Goal: Find contact information: Find contact information

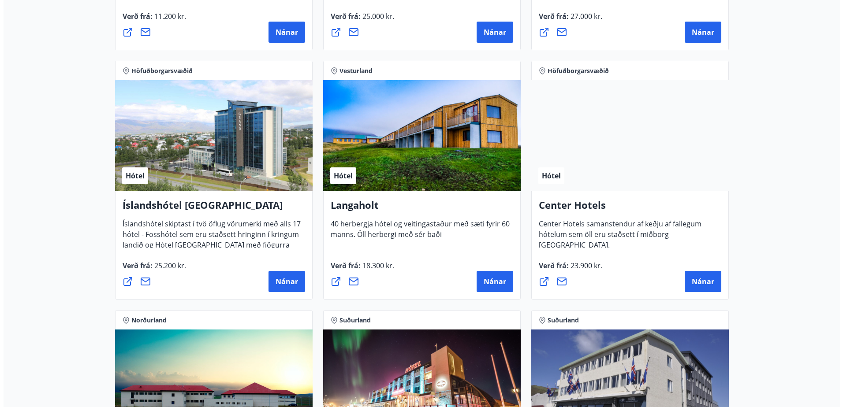
scroll to position [1852, 0]
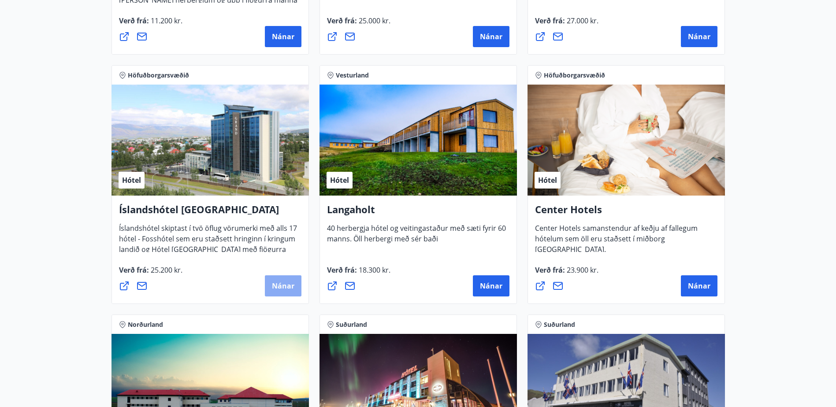
click at [281, 284] on span "Nánar" at bounding box center [283, 286] width 22 height 10
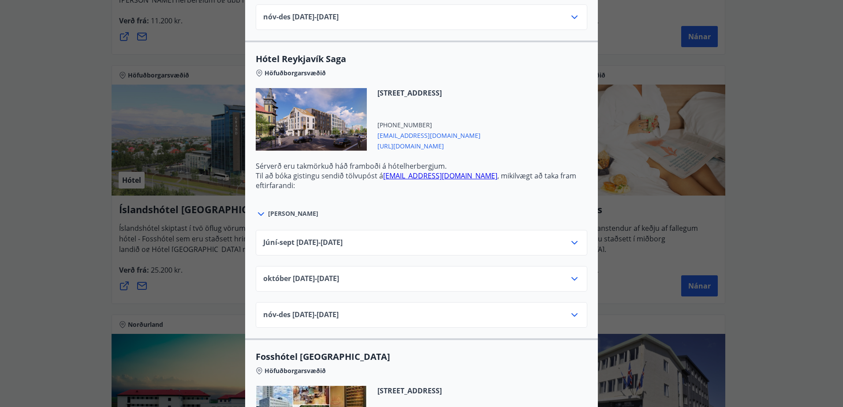
scroll to position [882, 0]
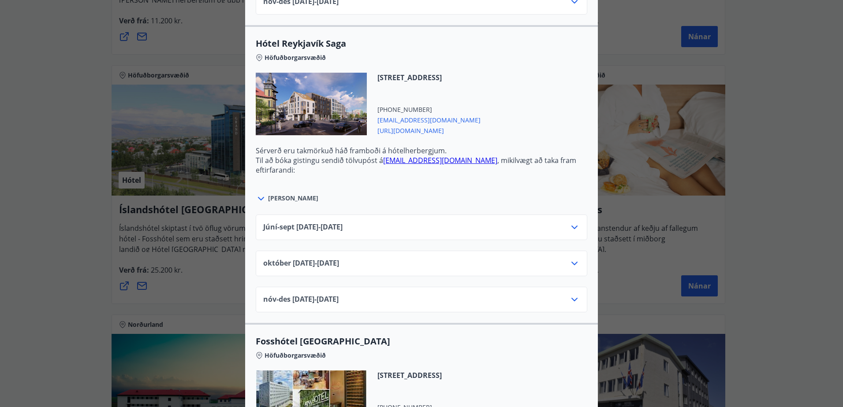
click at [572, 266] on icon at bounding box center [574, 263] width 11 height 11
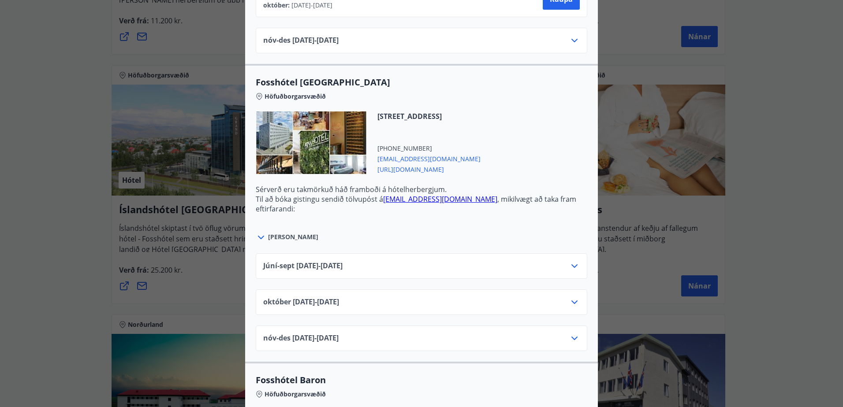
scroll to position [1234, 0]
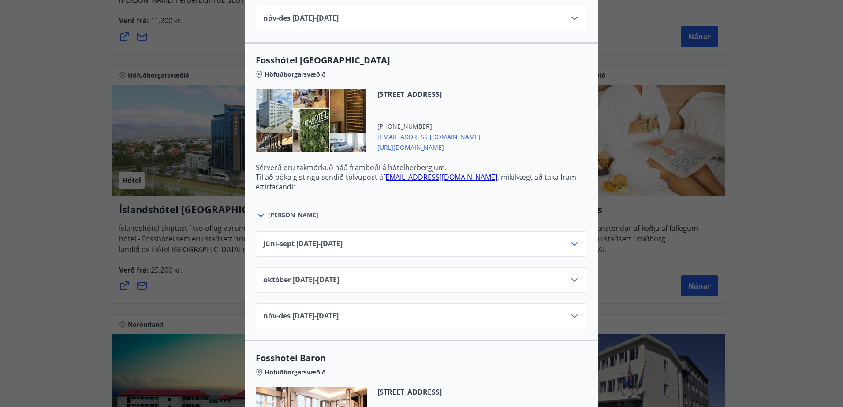
click at [574, 280] on icon at bounding box center [574, 280] width 11 height 11
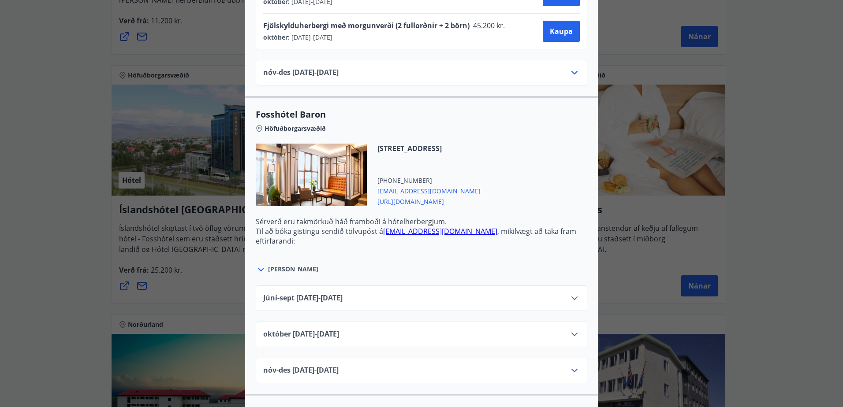
scroll to position [1587, 0]
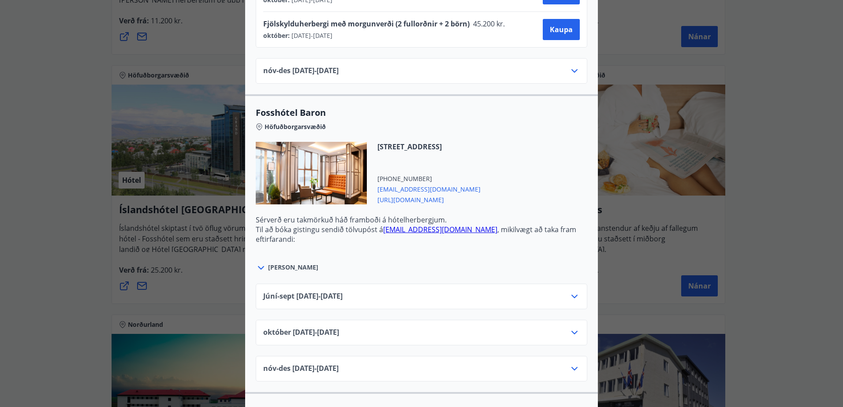
click at [569, 331] on icon at bounding box center [574, 333] width 11 height 11
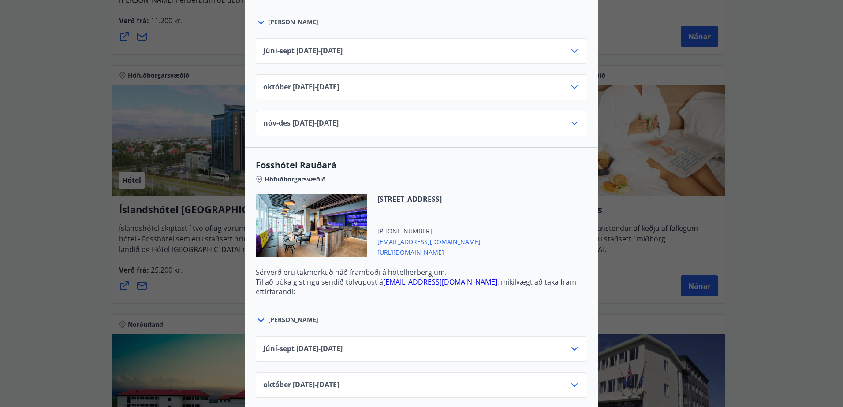
scroll to position [2281, 0]
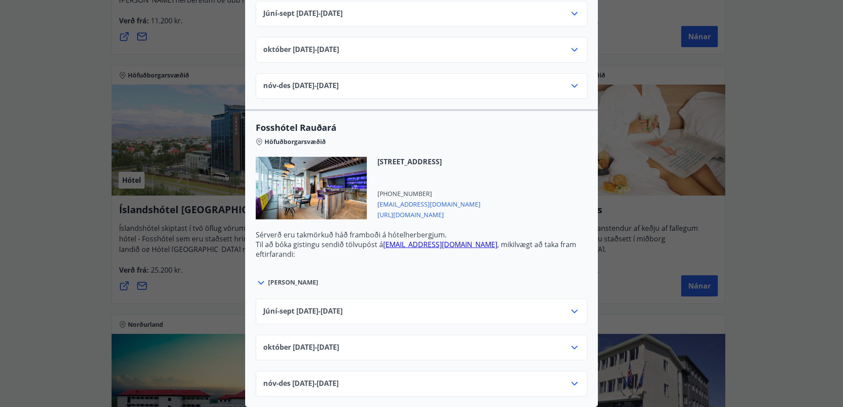
click at [696, 131] on div "Íslandshótel Reykjavík Ekki er hægt að nýta Ferðaávísun fyrir bókanir sem eru g…" at bounding box center [421, 203] width 843 height 407
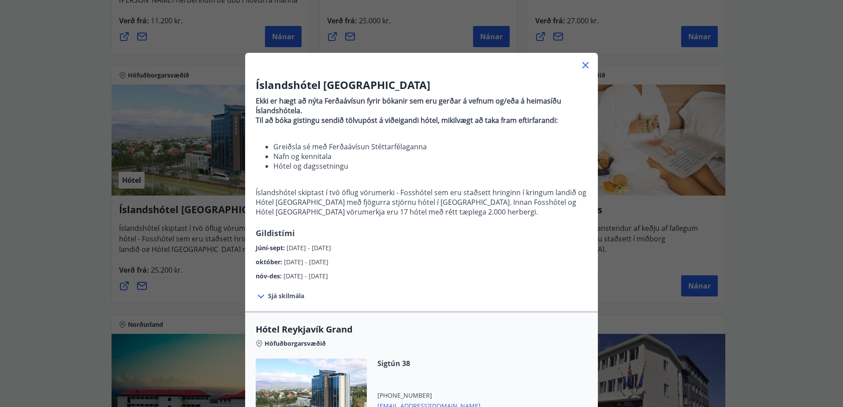
click at [581, 62] on icon at bounding box center [585, 65] width 11 height 11
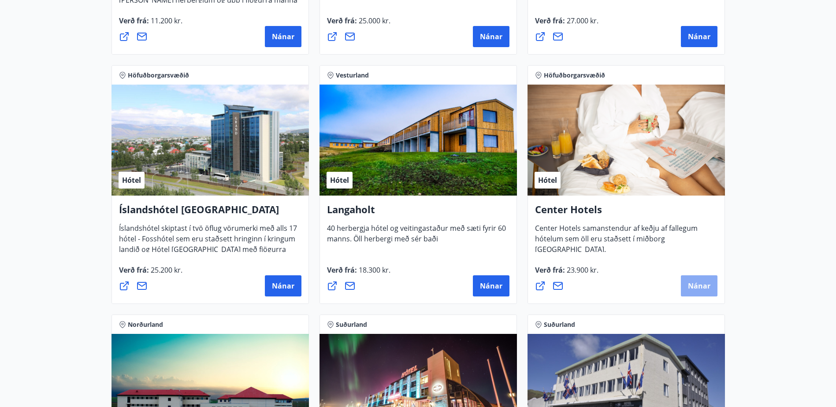
click at [692, 285] on span "Nánar" at bounding box center [699, 286] width 22 height 10
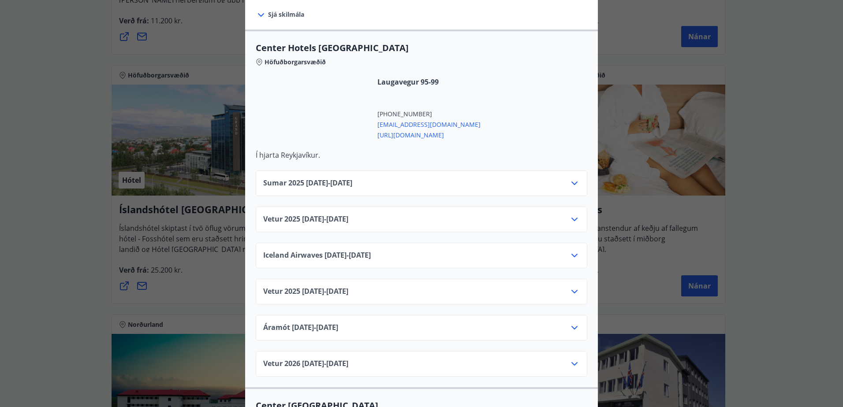
scroll to position [309, 0]
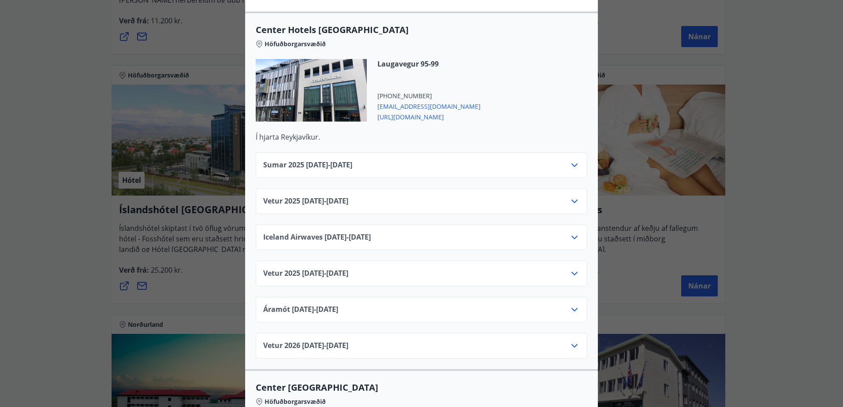
click at [573, 196] on icon at bounding box center [574, 201] width 11 height 11
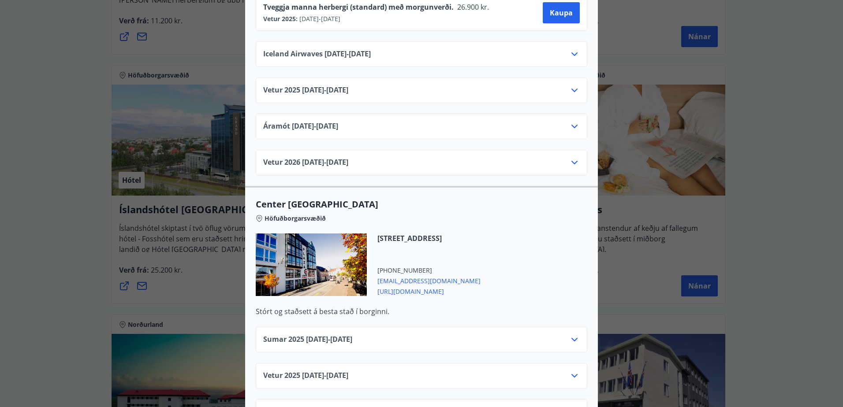
scroll to position [661, 0]
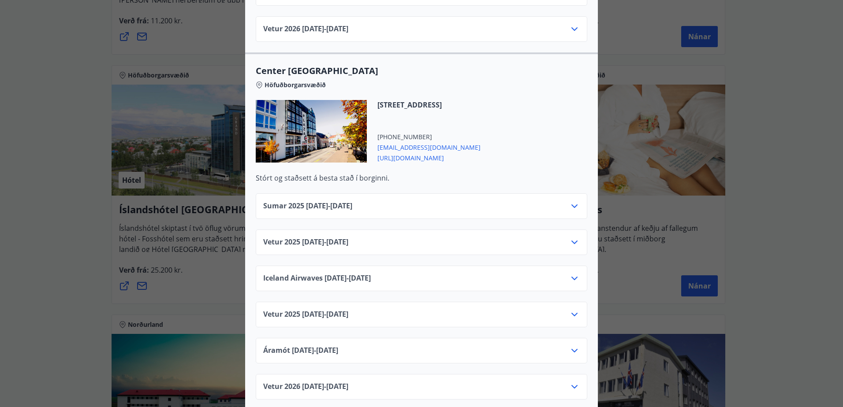
click at [569, 237] on icon at bounding box center [574, 242] width 11 height 11
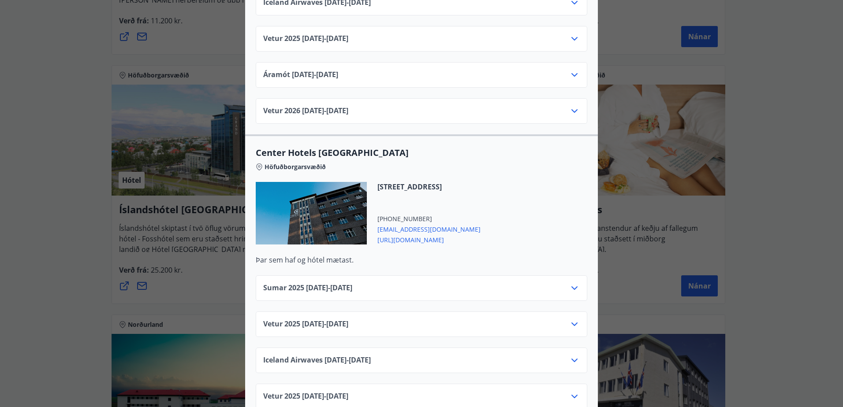
scroll to position [1367, 0]
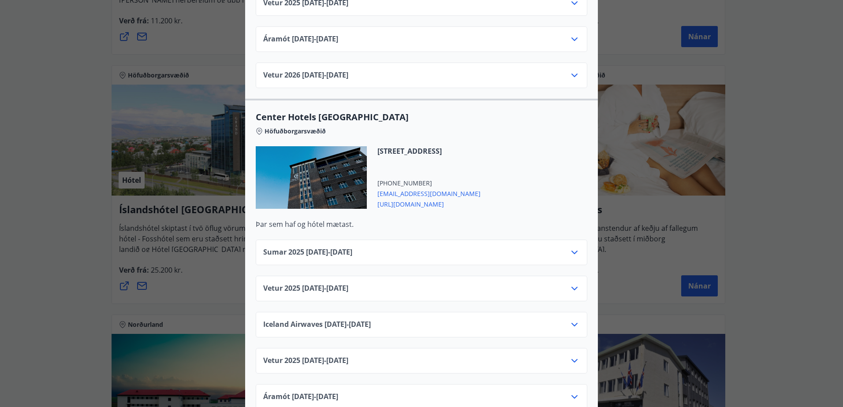
click at [572, 283] on icon at bounding box center [574, 288] width 11 height 11
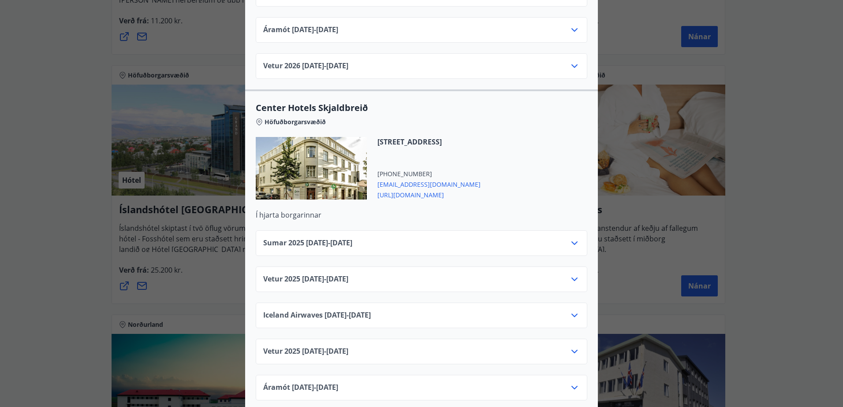
scroll to position [2557, 0]
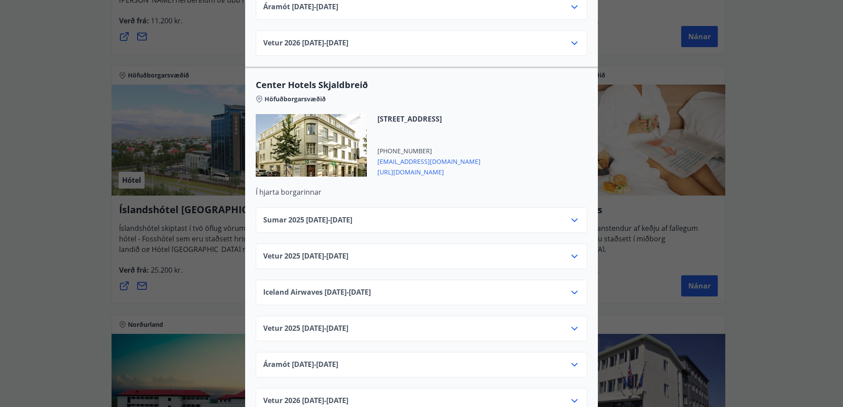
click at [574, 251] on icon at bounding box center [574, 256] width 11 height 11
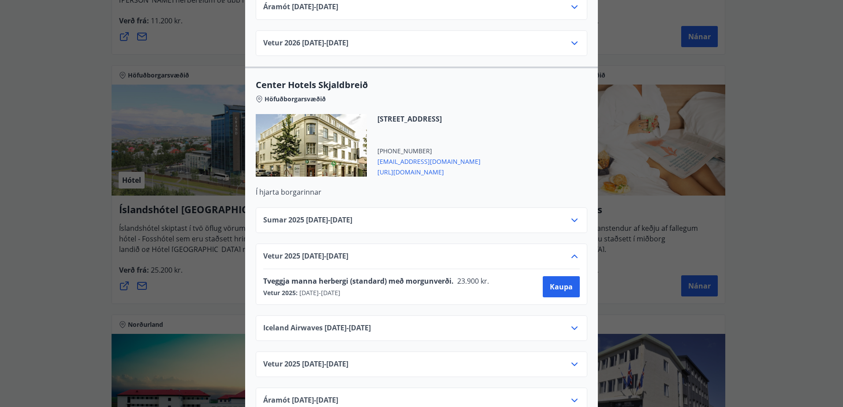
click at [423, 156] on span "[EMAIL_ADDRESS][DOMAIN_NAME]" at bounding box center [428, 161] width 103 height 11
click at [417, 166] on span "[URL][DOMAIN_NAME]" at bounding box center [428, 171] width 103 height 11
